Goal: Information Seeking & Learning: Learn about a topic

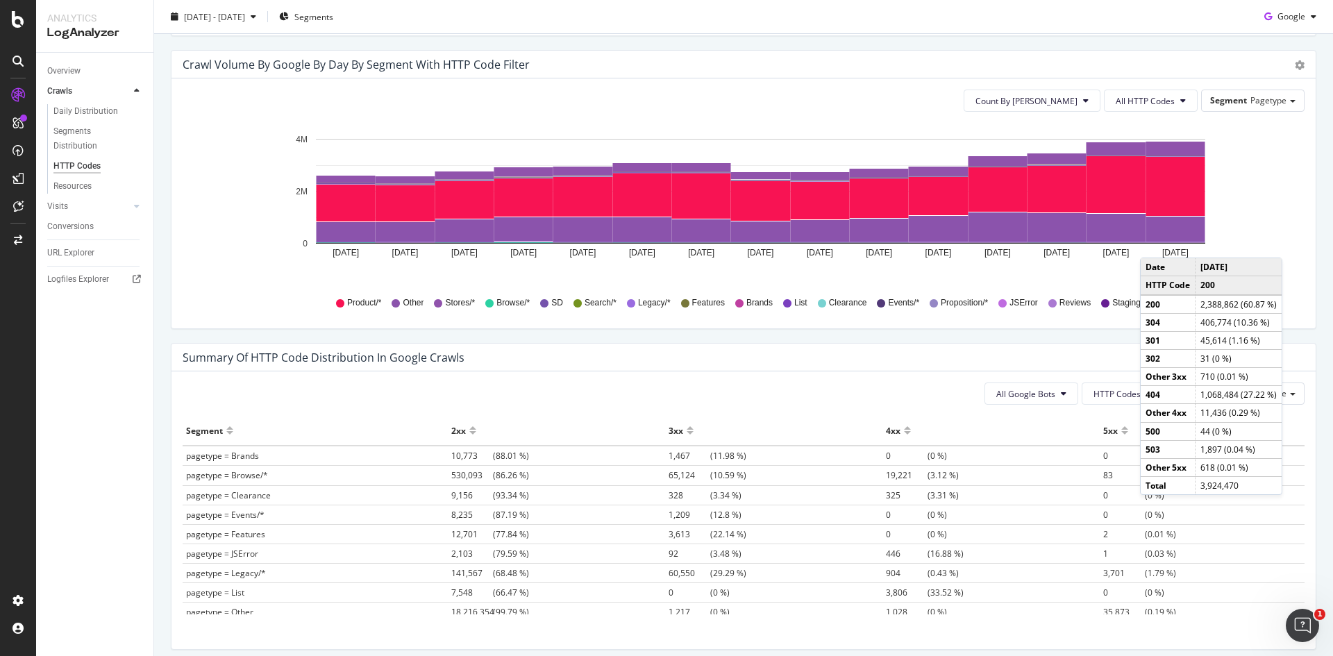
scroll to position [764, 0]
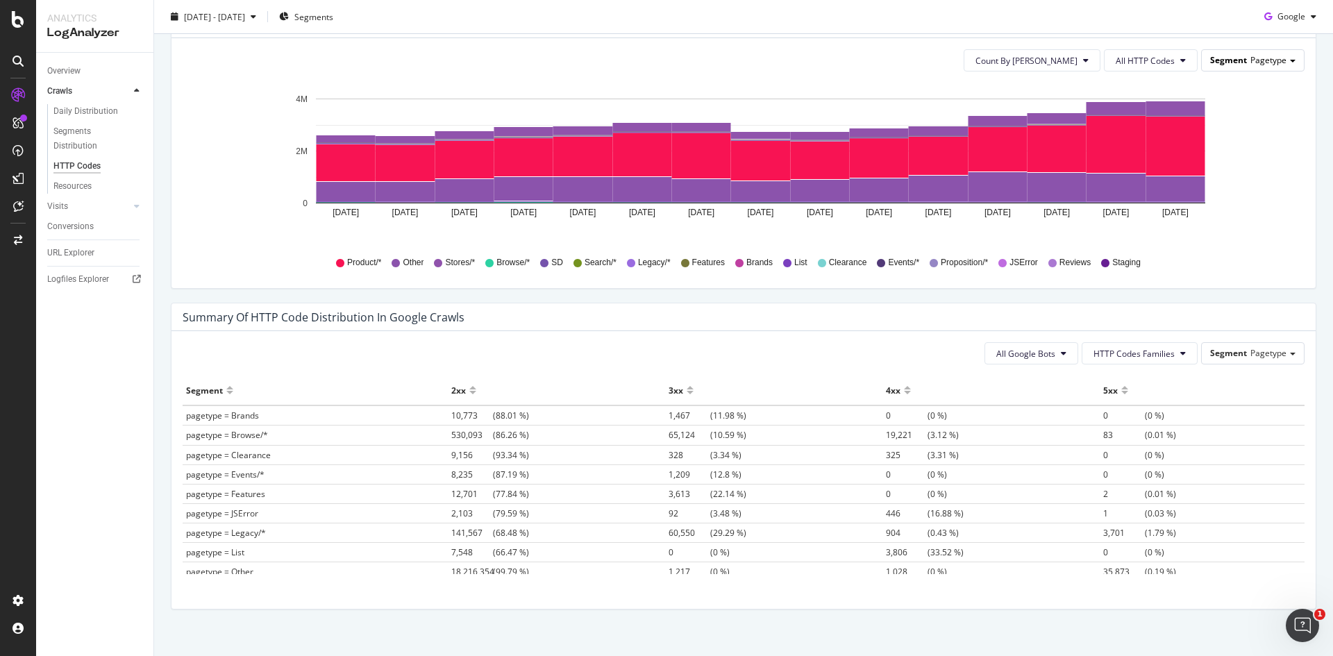
click at [1251, 67] on div "Segment Pagetype" at bounding box center [1253, 60] width 102 height 20
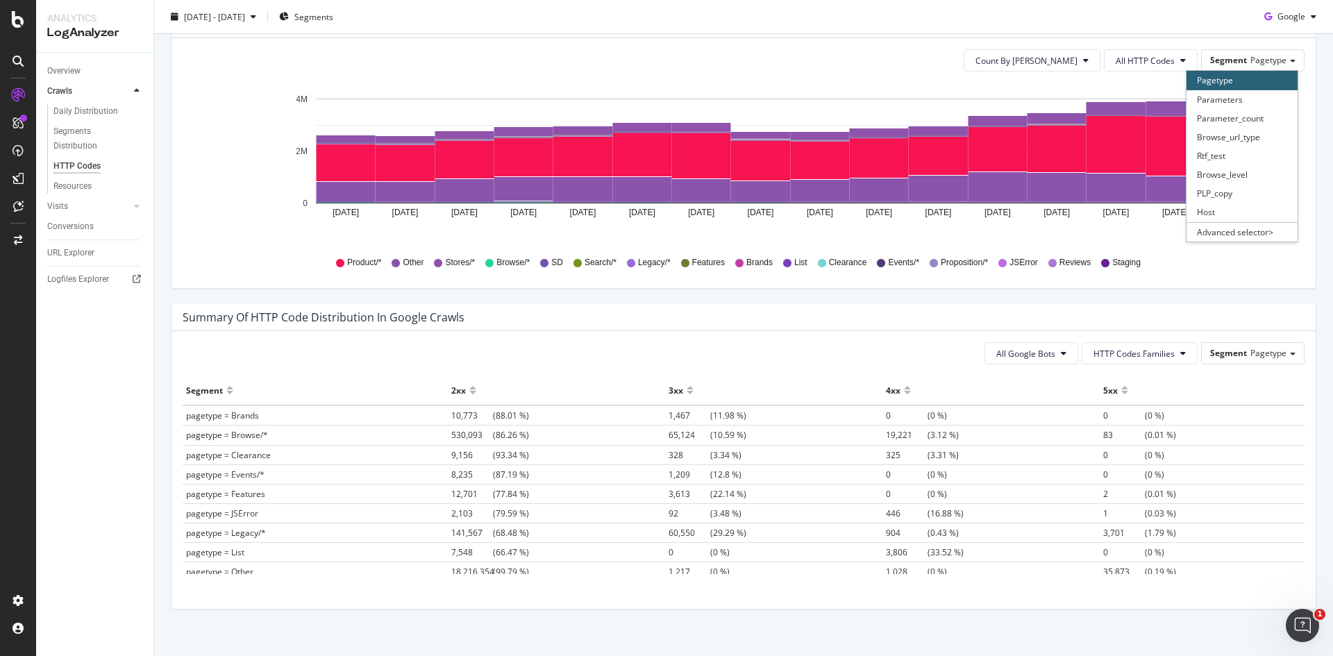
click at [1308, 69] on div "Crawl Volume by google by Day by Segment with HTTP Code Filter Timeline (by Val…" at bounding box center [743, 156] width 1166 height 293
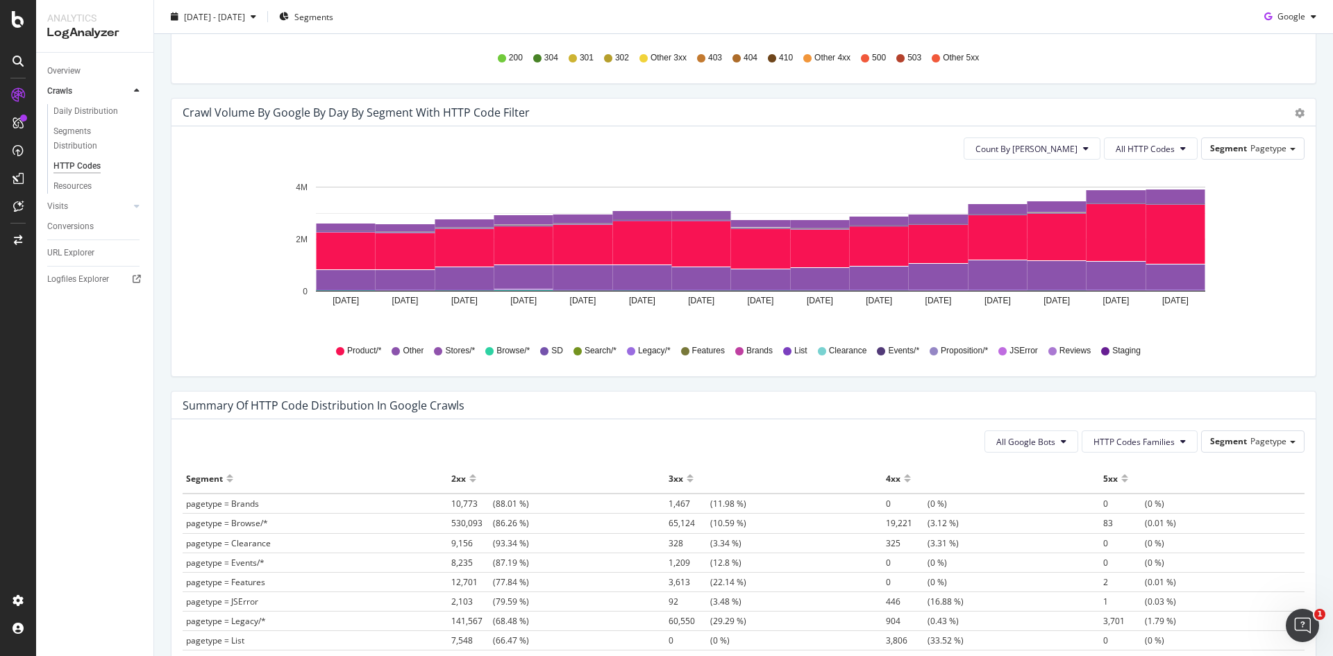
scroll to position [625, 0]
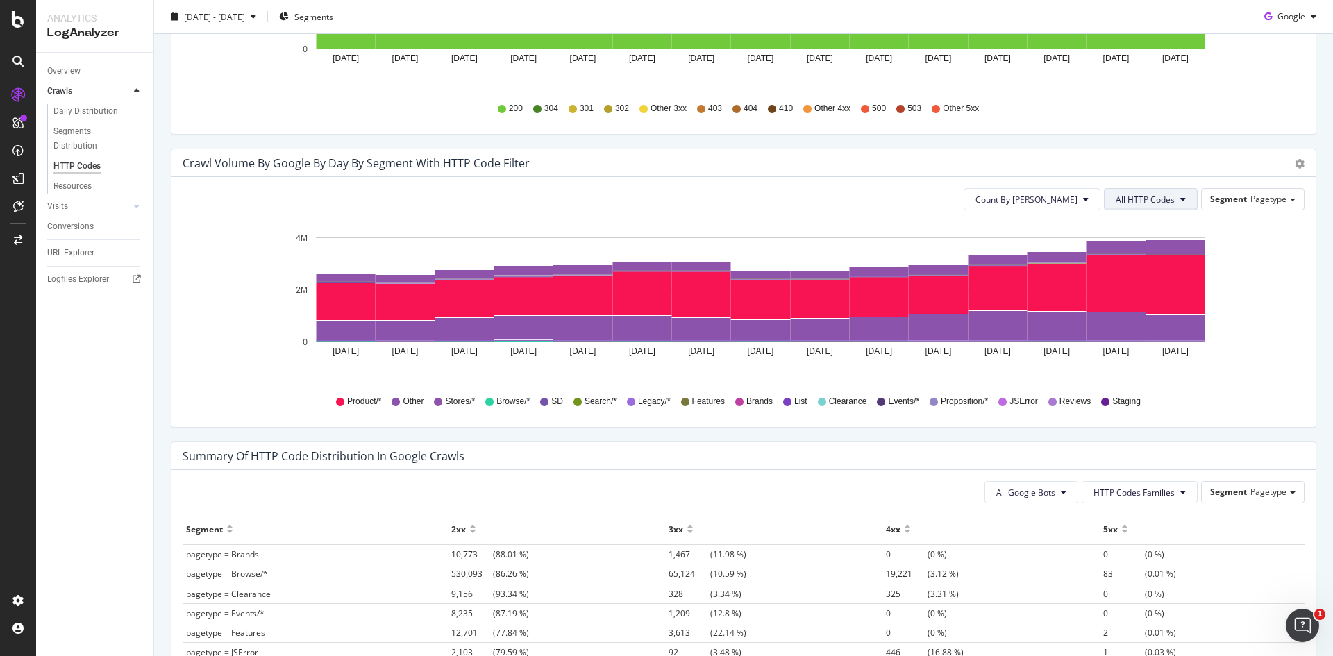
click at [1163, 194] on span "All HTTP Codes" at bounding box center [1144, 200] width 59 height 12
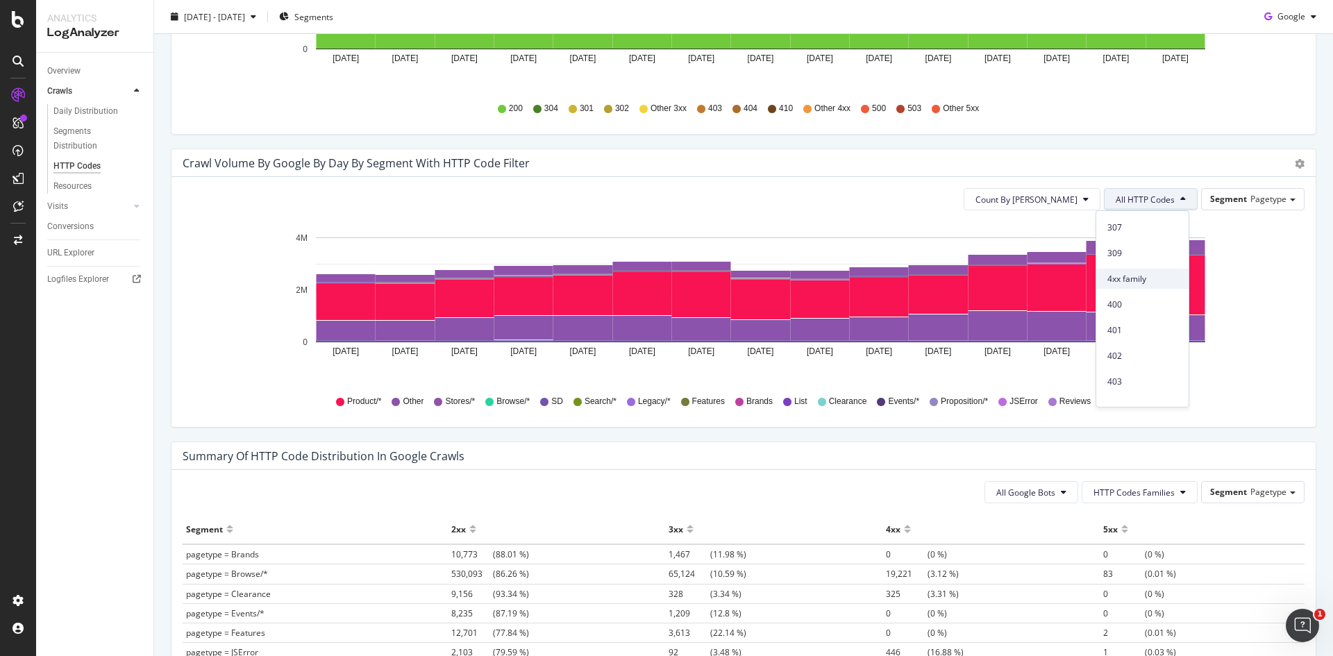
scroll to position [208, 0]
click at [1138, 299] on span "4xx family" at bounding box center [1142, 301] width 70 height 12
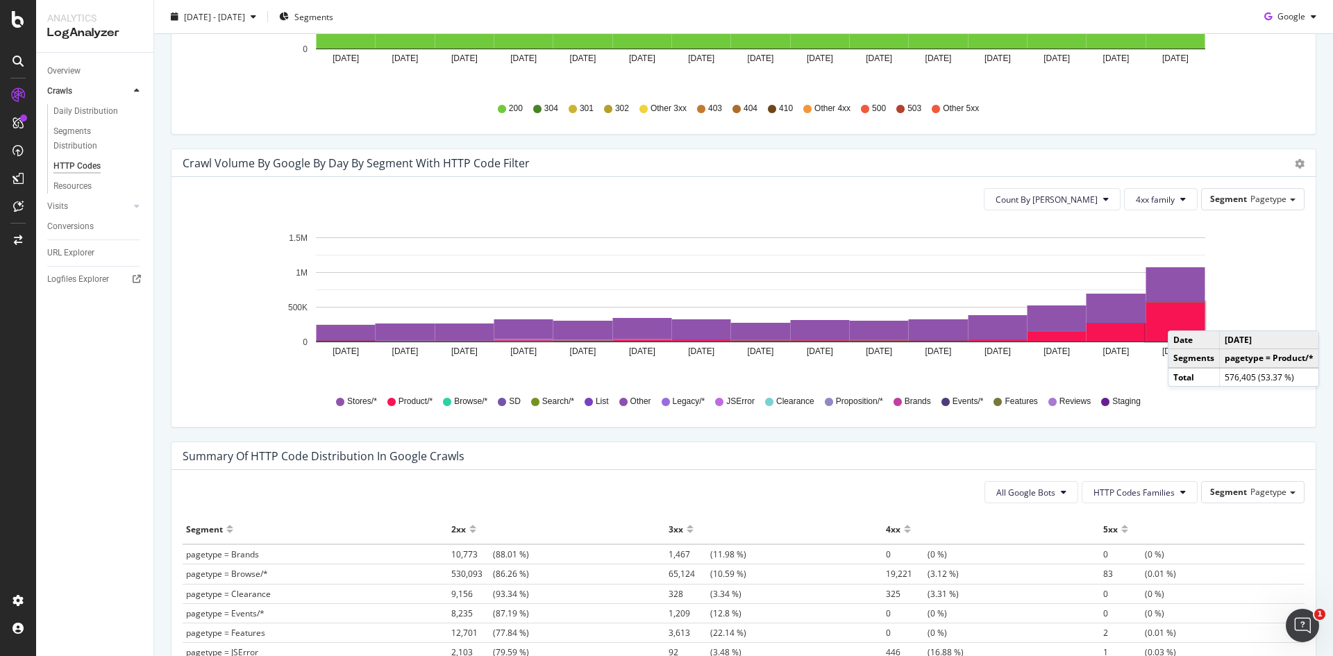
click at [1181, 317] on rect "A chart." at bounding box center [1175, 322] width 59 height 40
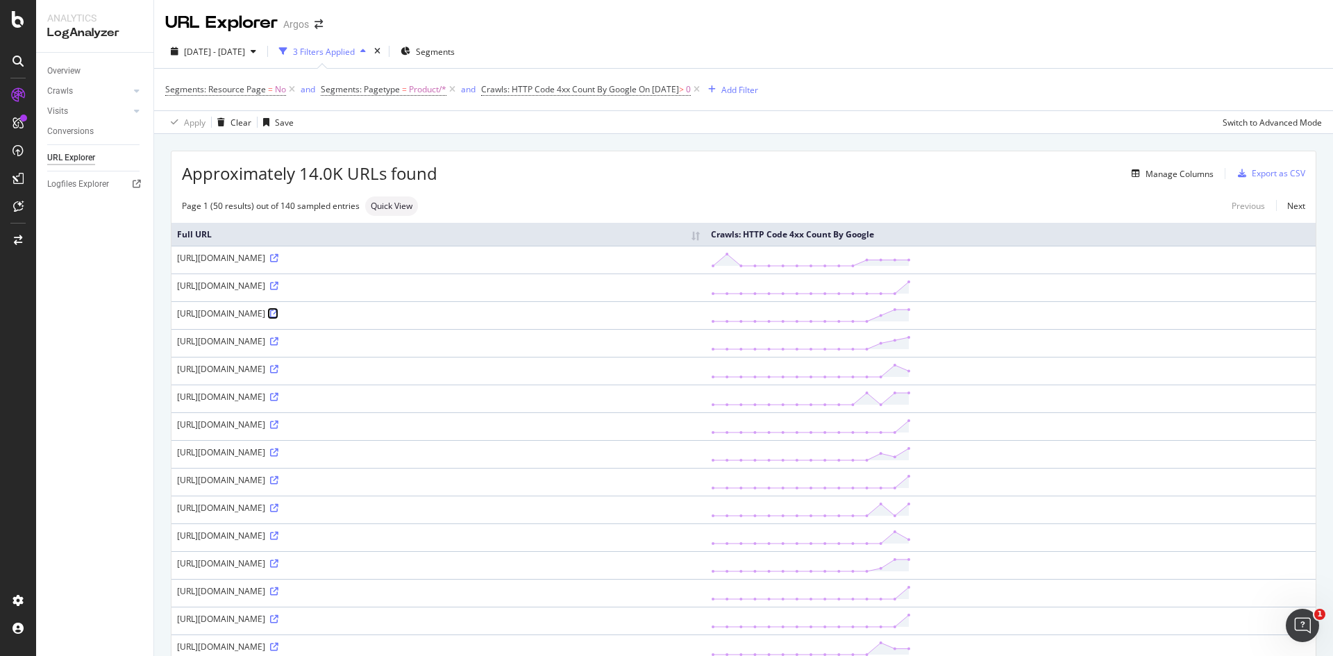
click at [278, 314] on icon at bounding box center [274, 314] width 8 height 8
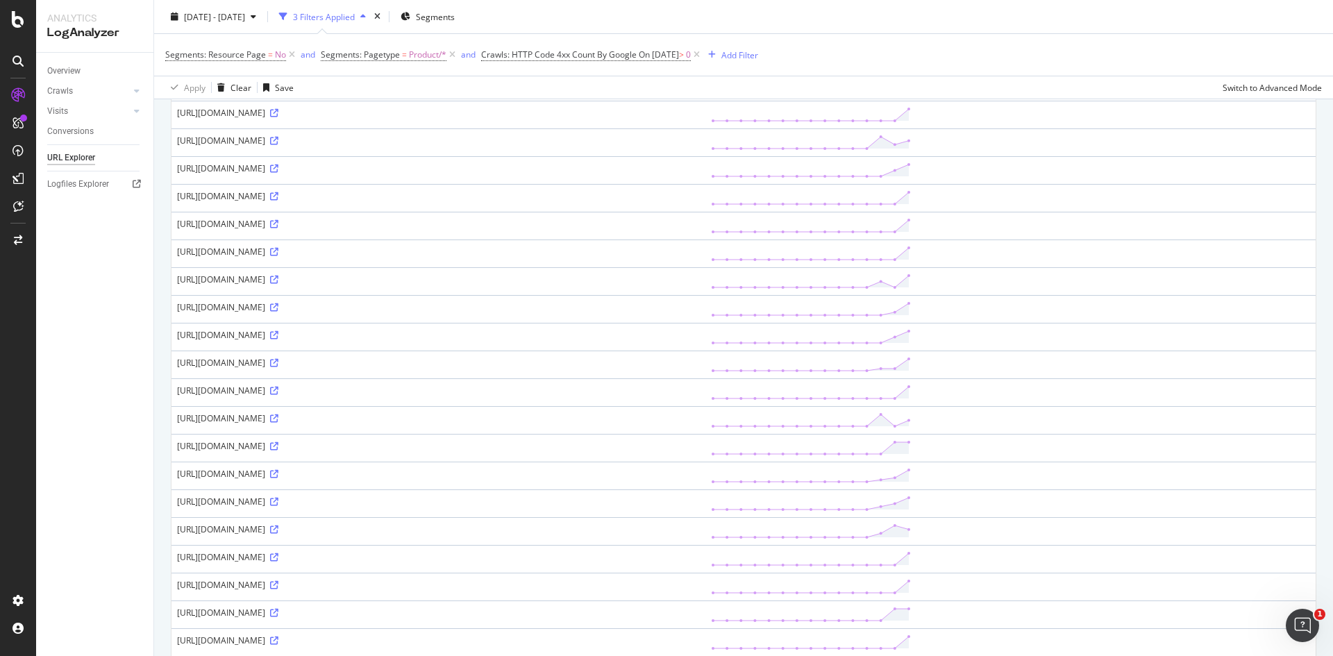
scroll to position [902, 0]
click at [278, 546] on icon at bounding box center [274, 550] width 8 height 8
click at [278, 579] on icon at bounding box center [274, 577] width 8 height 8
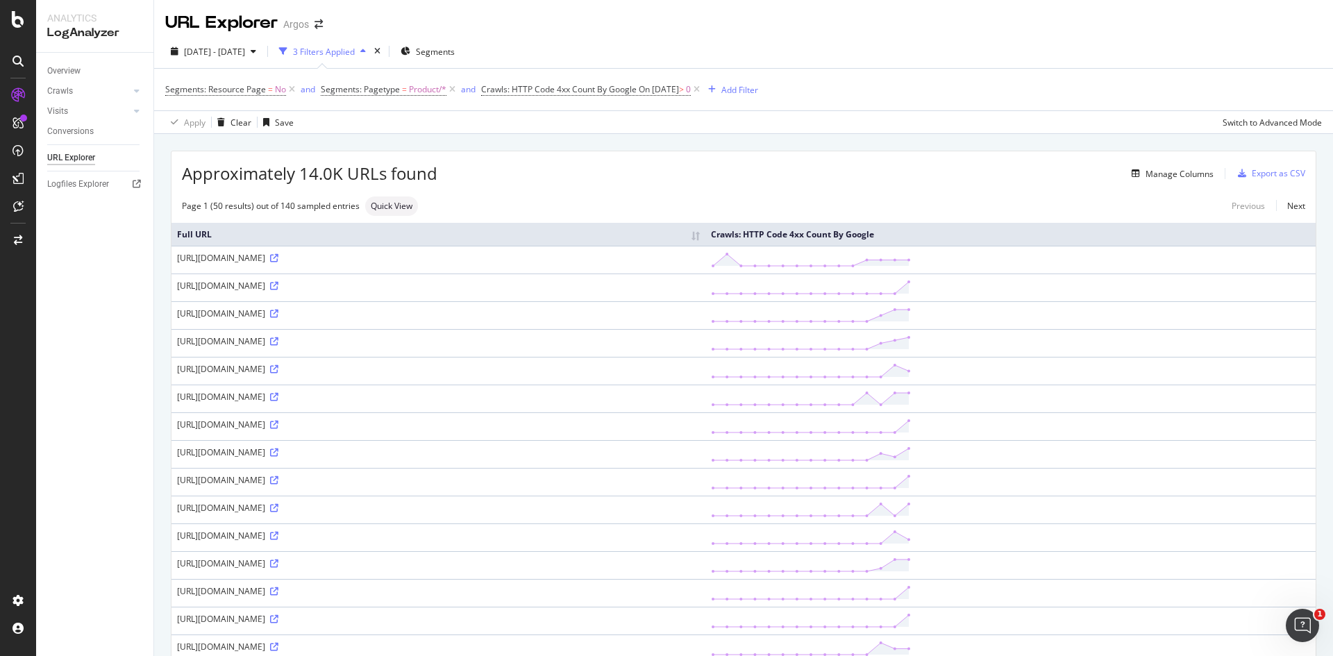
click at [271, 262] on div "[URL][DOMAIN_NAME]" at bounding box center [438, 258] width 523 height 12
drag, startPoint x: 364, startPoint y: 259, endPoint x: 176, endPoint y: 260, distance: 188.1
click at [176, 260] on td "[URL][DOMAIN_NAME]" at bounding box center [438, 260] width 534 height 28
click at [374, 209] on span "Quick View" at bounding box center [392, 206] width 42 height 8
click at [302, 133] on input "checkbox" at bounding box center [312, 135] width 28 height 17
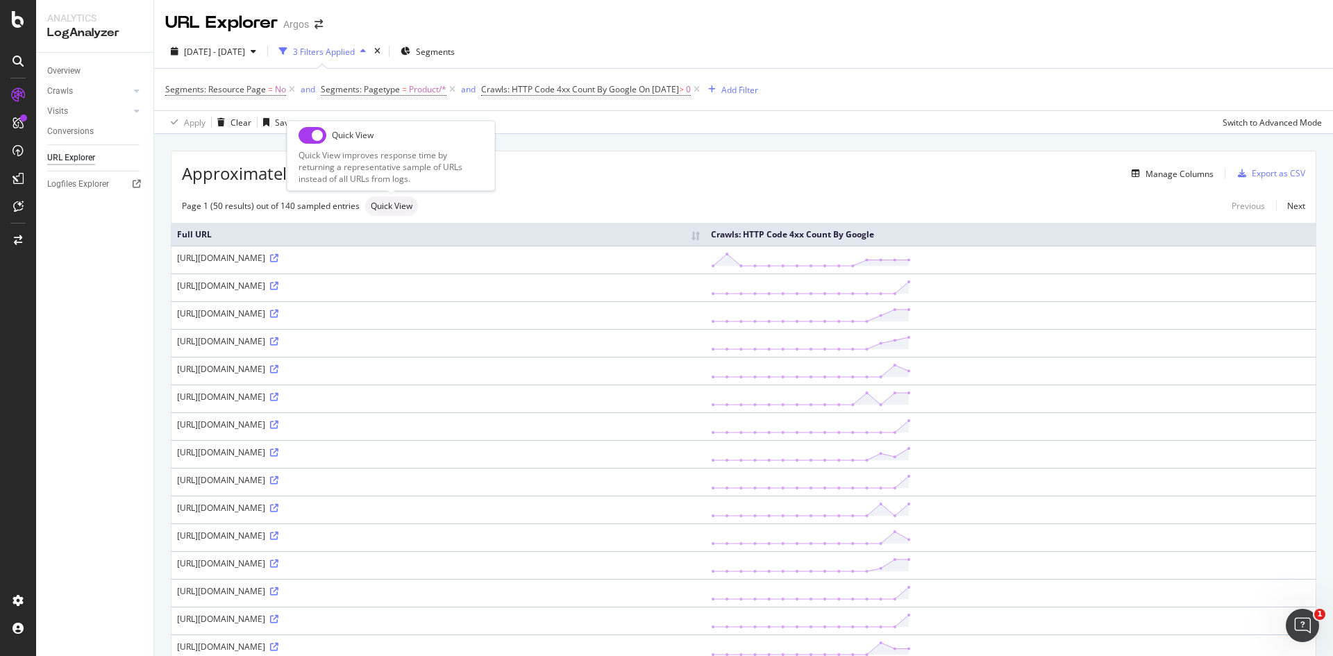
checkbox input "true"
